Goal: Information Seeking & Learning: Understand process/instructions

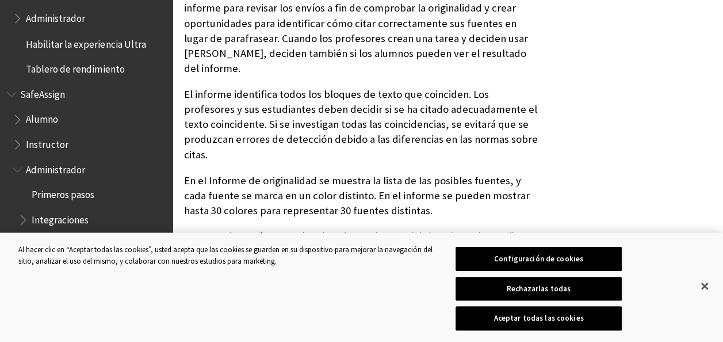
scroll to position [290, 0]
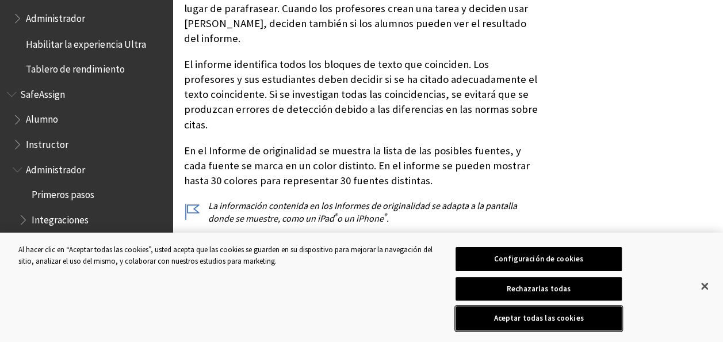
click at [510, 319] on button "Aceptar todas las cookies" at bounding box center [539, 318] width 166 height 24
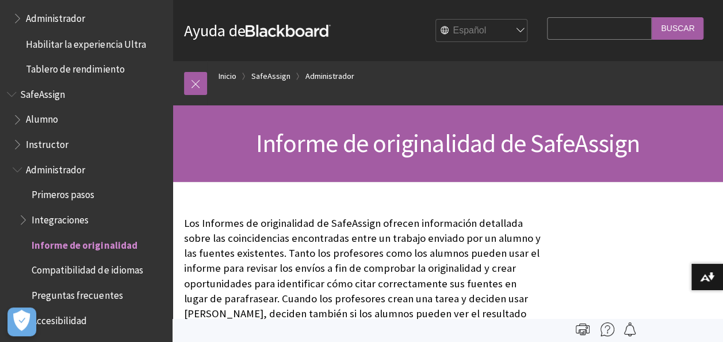
scroll to position [26, 0]
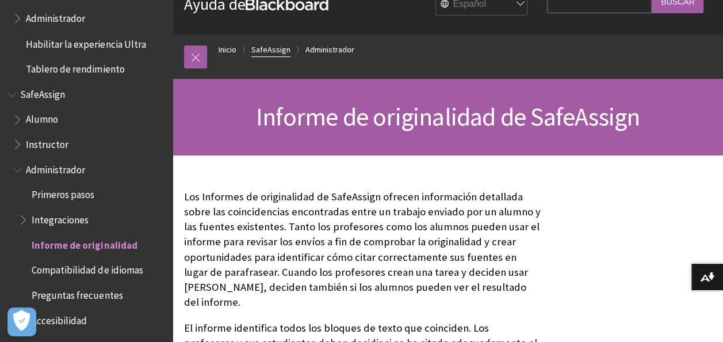
click at [270, 47] on link "SafeAssign" at bounding box center [270, 50] width 39 height 14
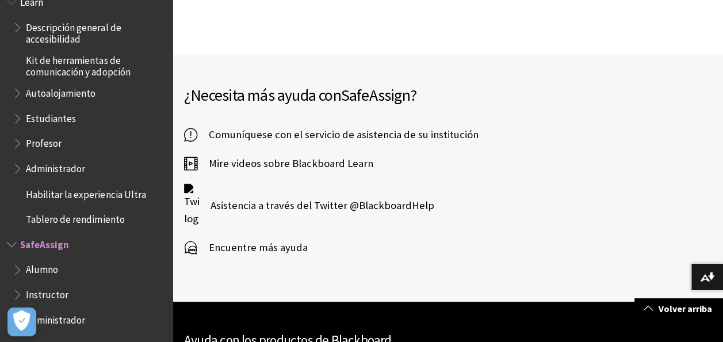
scroll to position [634, 0]
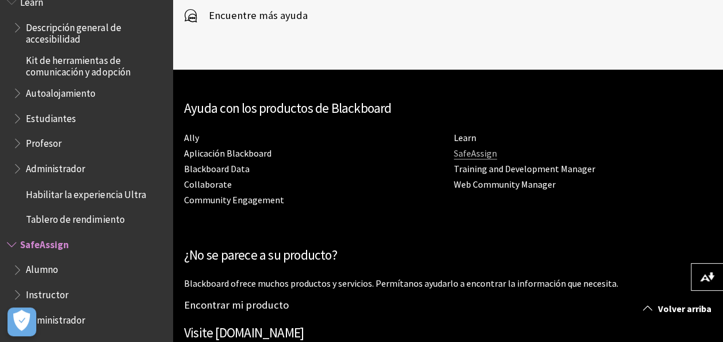
click at [479, 152] on link "SafeAssign" at bounding box center [475, 153] width 43 height 12
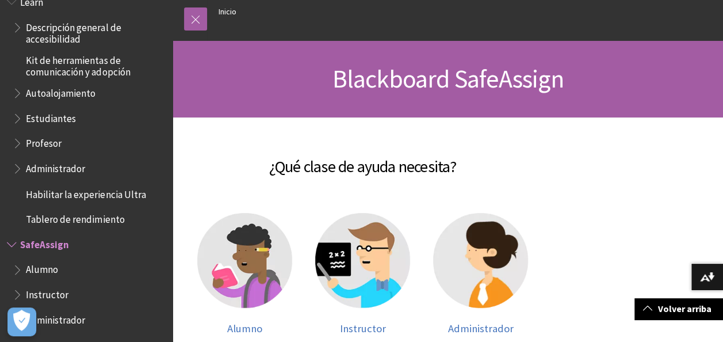
scroll to position [62, 0]
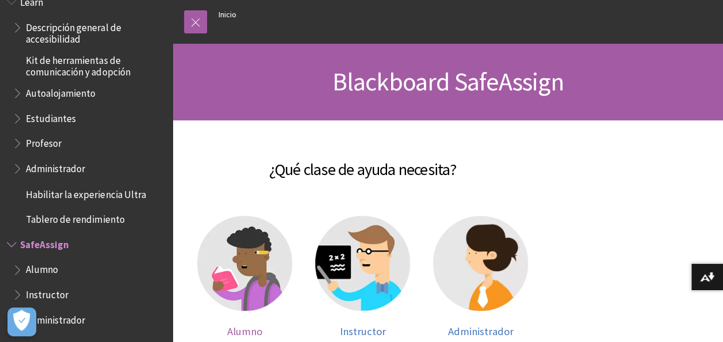
click at [265, 253] on img at bounding box center [244, 263] width 95 height 95
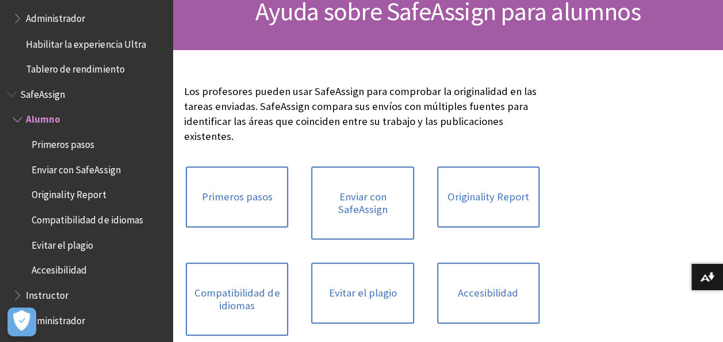
scroll to position [169, 0]
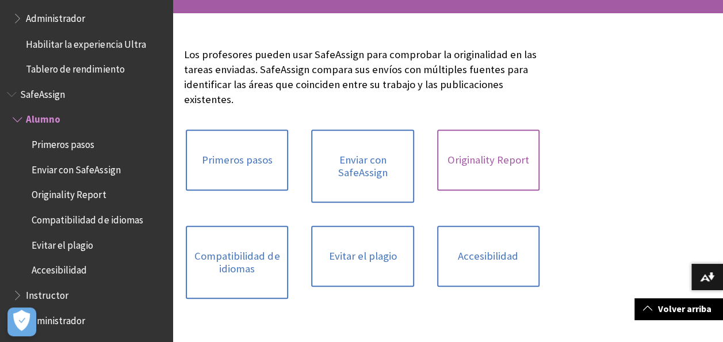
click at [452, 168] on link "Originality Report" at bounding box center [488, 159] width 102 height 61
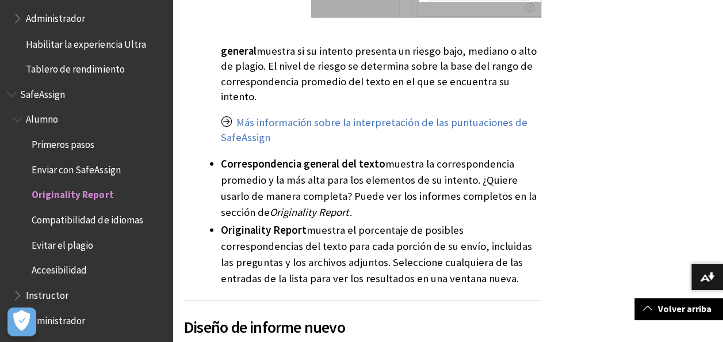
scroll to position [1524, 0]
